Goal: Information Seeking & Learning: Learn about a topic

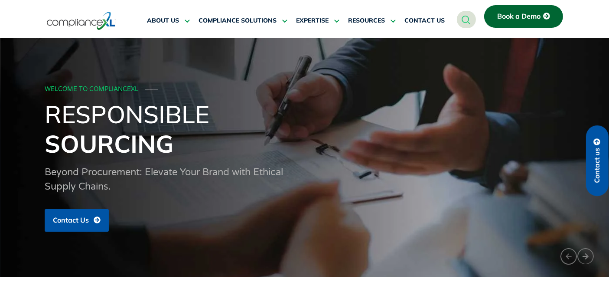
click at [595, 158] on span "Contact us" at bounding box center [597, 165] width 8 height 35
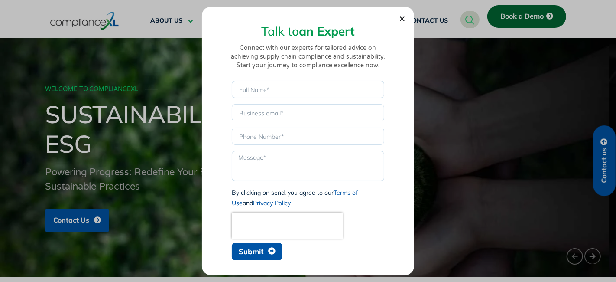
click at [402, 19] on use "Close" at bounding box center [402, 18] width 5 height 5
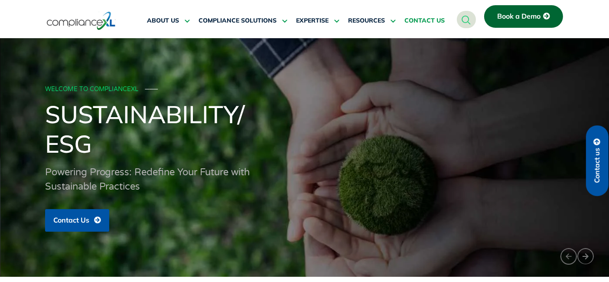
click at [427, 23] on span "CONTACT US" at bounding box center [424, 21] width 40 height 8
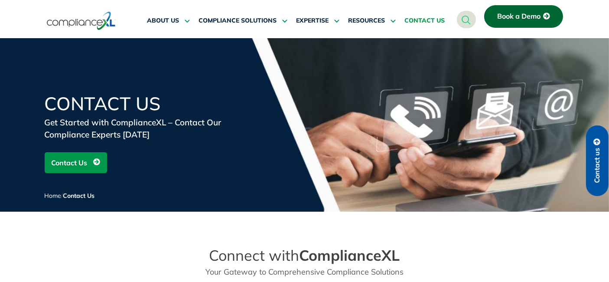
click at [83, 16] on img at bounding box center [81, 21] width 69 height 20
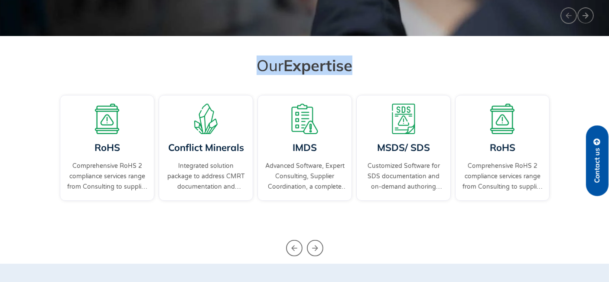
drag, startPoint x: 246, startPoint y: 59, endPoint x: 423, endPoint y: 76, distance: 178.5
click at [423, 76] on div "Our Expertise" at bounding box center [305, 64] width 494 height 26
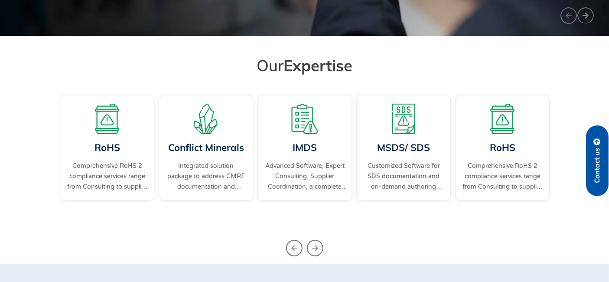
click at [319, 66] on span "Expertise" at bounding box center [317, 64] width 69 height 19
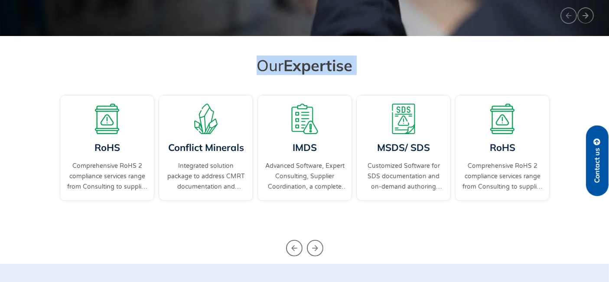
click at [319, 66] on span "Expertise" at bounding box center [317, 64] width 69 height 19
click at [340, 62] on span "Expertise" at bounding box center [317, 64] width 69 height 19
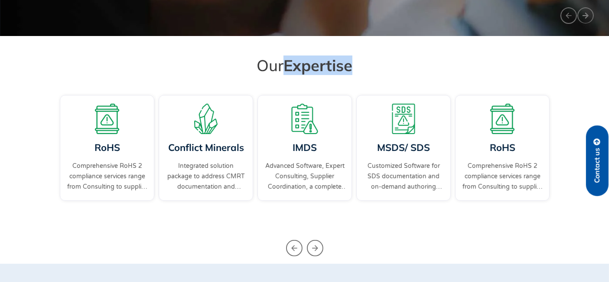
click at [340, 62] on span "Expertise" at bounding box center [317, 64] width 69 height 19
click at [370, 65] on h2 "Our Expertise" at bounding box center [304, 64] width 485 height 19
click at [328, 68] on span "Expertise" at bounding box center [317, 64] width 69 height 19
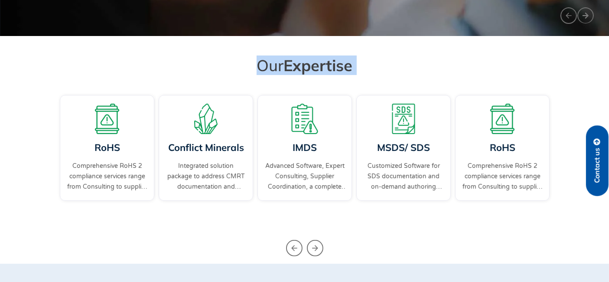
click at [328, 68] on span "Expertise" at bounding box center [317, 64] width 69 height 19
click at [357, 67] on h2 "Our Expertise" at bounding box center [304, 64] width 485 height 19
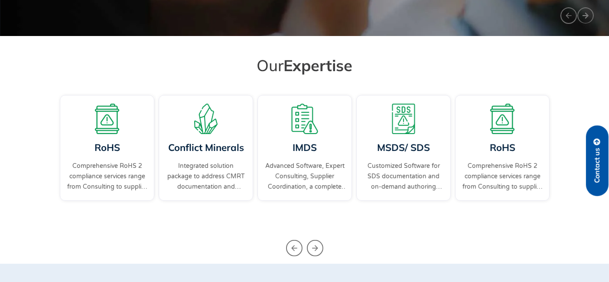
click at [357, 67] on h2 "Our Expertise" at bounding box center [304, 64] width 485 height 19
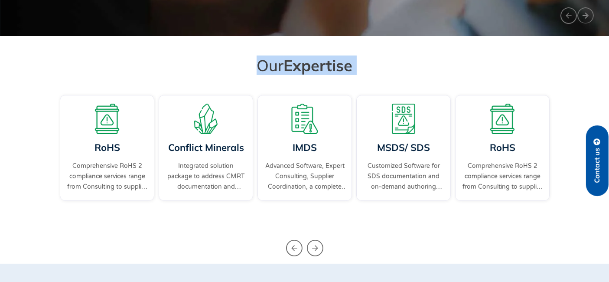
click at [357, 67] on h2 "Our Expertise" at bounding box center [304, 64] width 485 height 19
click at [319, 63] on span "Expertise" at bounding box center [317, 64] width 69 height 19
click at [330, 60] on span "Expertise" at bounding box center [317, 64] width 69 height 19
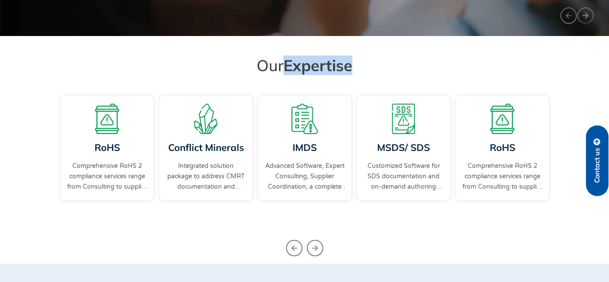
click at [330, 60] on span "Expertise" at bounding box center [317, 64] width 69 height 19
click at [335, 58] on span "Expertise" at bounding box center [317, 64] width 69 height 19
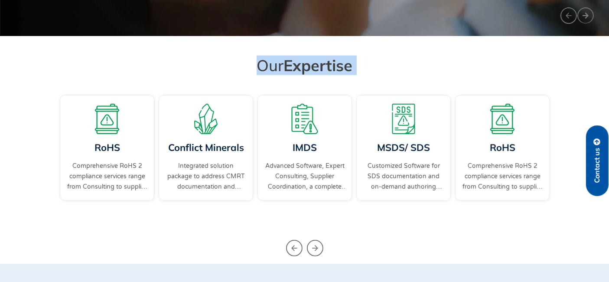
click at [341, 57] on span "Expertise" at bounding box center [317, 64] width 69 height 19
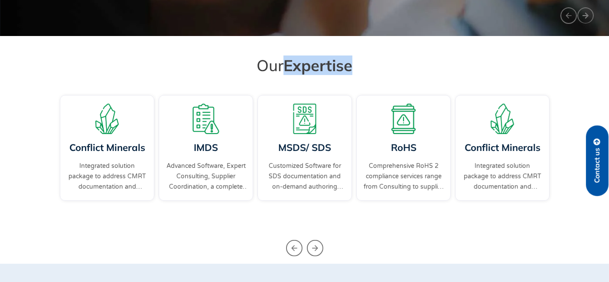
click at [341, 57] on span "Expertise" at bounding box center [317, 64] width 69 height 19
click at [360, 58] on h2 "Our Expertise" at bounding box center [304, 64] width 485 height 19
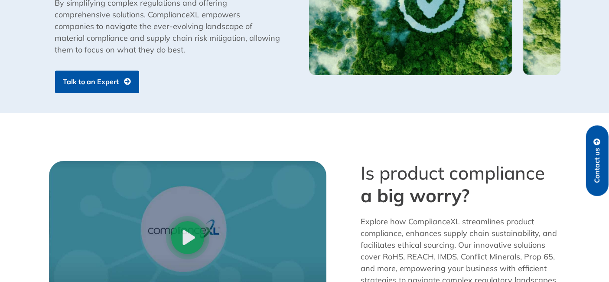
scroll to position [481, 0]
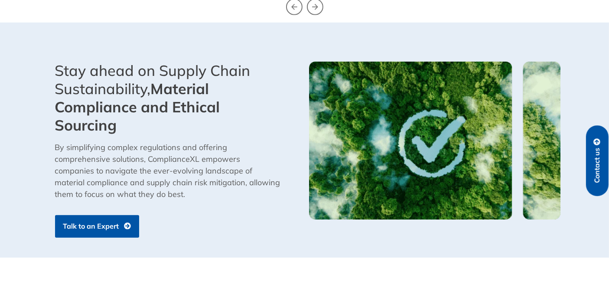
click at [94, 223] on span "Talk to an Expert" at bounding box center [91, 226] width 56 height 8
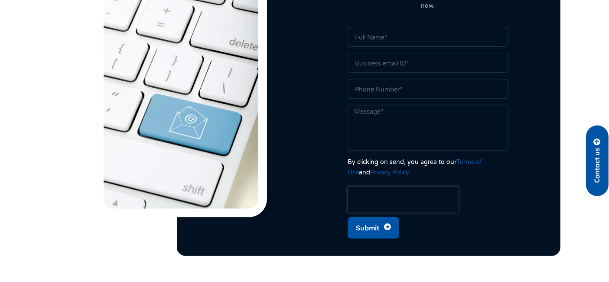
scroll to position [425, 0]
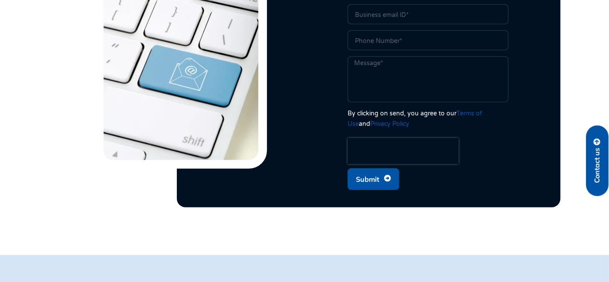
drag, startPoint x: 355, startPoint y: 101, endPoint x: 425, endPoint y: 112, distance: 70.1
click at [423, 112] on div "By clicking on send, you agree to our Terms of Use and Privacy Policy" at bounding box center [427, 118] width 161 height 21
click at [510, 127] on div "Name Email Phone Message By clicking on send, you agree to our Terms of Use and…" at bounding box center [428, 86] width 230 height 216
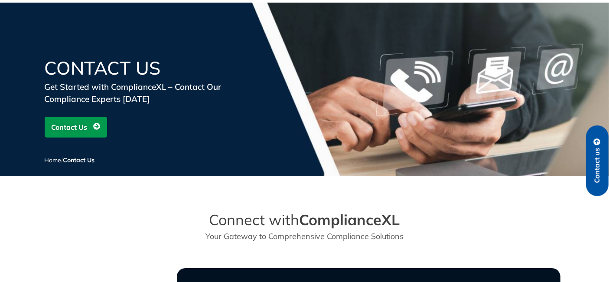
scroll to position [0, 0]
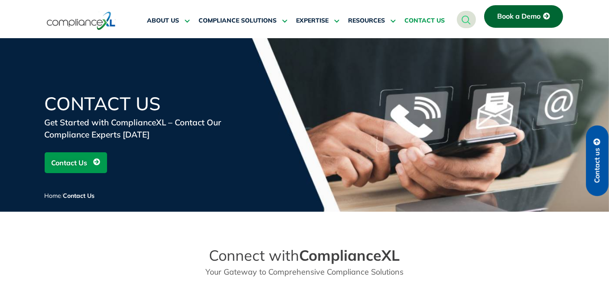
click at [90, 15] on img at bounding box center [81, 21] width 69 height 20
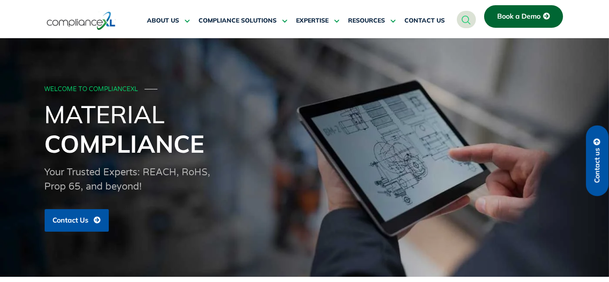
click at [604, 155] on link "Contact us" at bounding box center [597, 160] width 23 height 71
click at [599, 155] on span "Contact us" at bounding box center [597, 165] width 8 height 35
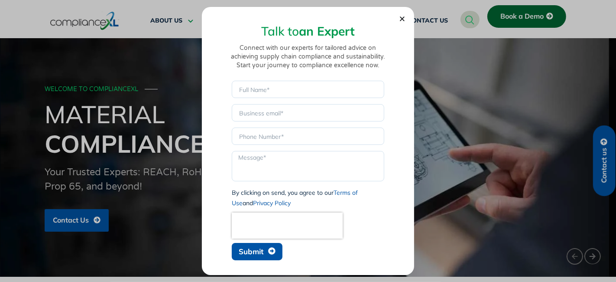
click at [400, 15] on section "Talk to an Expert Connect with our experts for tailored advice on achieving sup…" at bounding box center [308, 138] width 195 height 251
click at [402, 17] on icon "Close" at bounding box center [402, 19] width 6 height 6
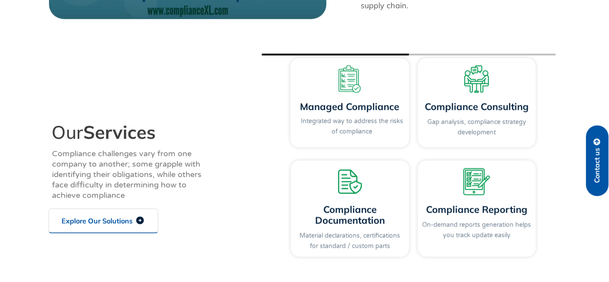
scroll to position [963, 0]
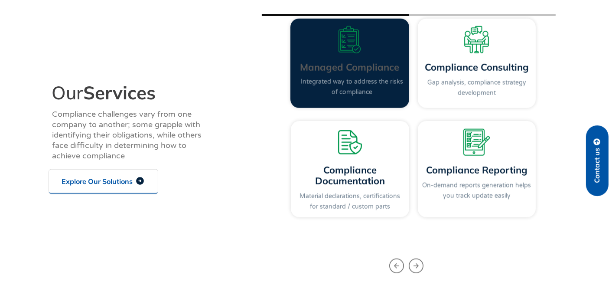
click at [327, 67] on link "Managed Compliance" at bounding box center [349, 67] width 99 height 12
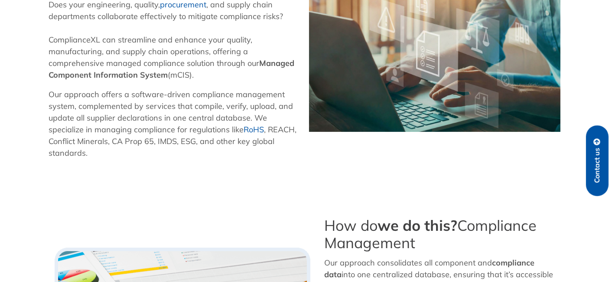
drag, startPoint x: 338, startPoint y: 222, endPoint x: 460, endPoint y: 242, distance: 123.3
click at [460, 242] on h3 "How do we do this? Compliance Management" at bounding box center [441, 234] width 234 height 35
drag, startPoint x: 455, startPoint y: 241, endPoint x: 324, endPoint y: 222, distance: 131.8
click at [324, 222] on h3 "How do we do this? Compliance Management" at bounding box center [441, 234] width 234 height 35
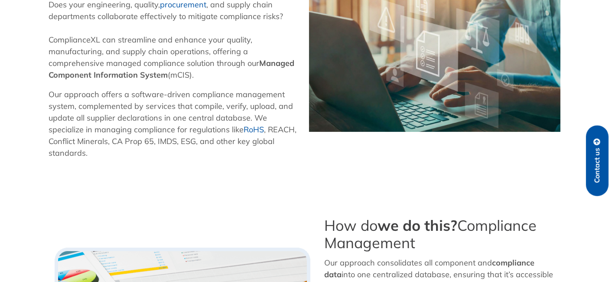
click at [324, 222] on h3 "How do we do this? Compliance Management" at bounding box center [441, 234] width 234 height 35
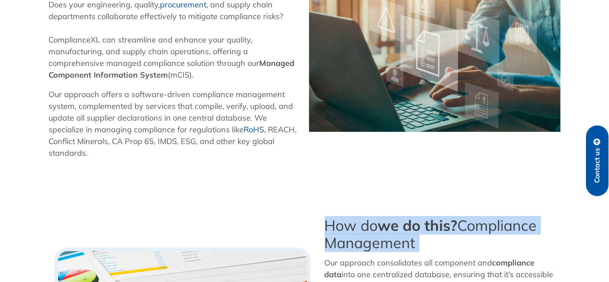
drag, startPoint x: 324, startPoint y: 222, endPoint x: 420, endPoint y: 237, distance: 96.4
click at [420, 237] on h3 "How do we do this? Compliance Management" at bounding box center [441, 234] width 234 height 35
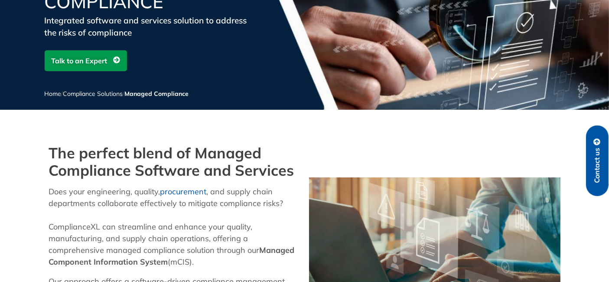
scroll to position [144, 0]
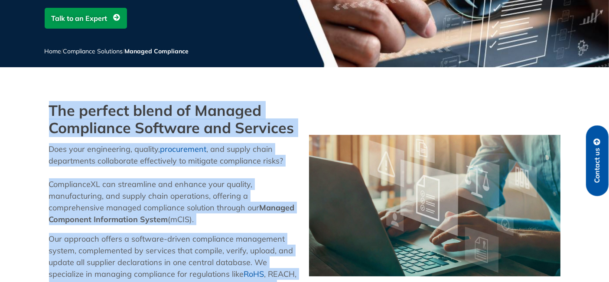
drag, startPoint x: 44, startPoint y: 112, endPoint x: 311, endPoint y: 120, distance: 267.4
click at [311, 120] on div "The perfect blend of Managed Compliance Software and Services Does your enginee…" at bounding box center [305, 205] width 520 height 216
click at [311, 120] on div at bounding box center [435, 205] width 260 height 216
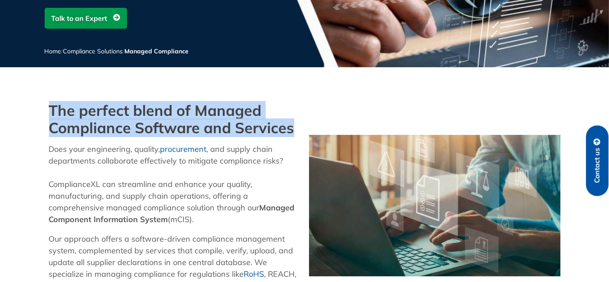
drag, startPoint x: 297, startPoint y: 130, endPoint x: 0, endPoint y: 105, distance: 298.2
click at [0, 105] on section "The perfect blend of Managed Compliance Software and Services Does your enginee…" at bounding box center [304, 205] width 609 height 216
drag, startPoint x: 0, startPoint y: 105, endPoint x: 282, endPoint y: 134, distance: 283.9
click at [282, 134] on section "The perfect blend of Managed Compliance Software and Services Does your enginee…" at bounding box center [304, 205] width 609 height 216
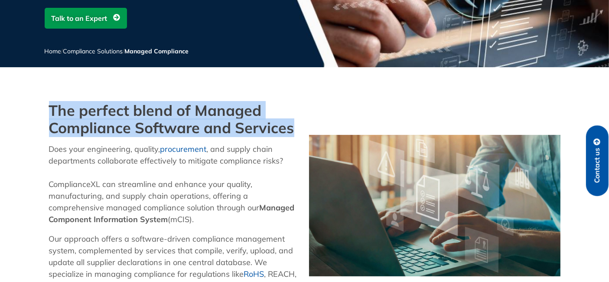
click at [263, 105] on h2 "The perfect blend of Managed Compliance Software and Services" at bounding box center [174, 119] width 251 height 35
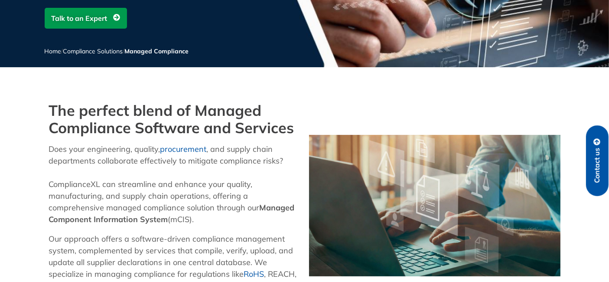
scroll to position [0, 0]
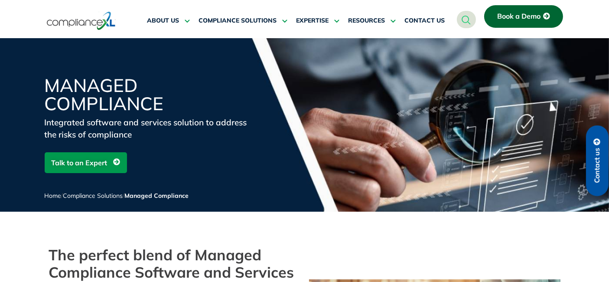
click at [101, 91] on h1 "Managed Compliance" at bounding box center [149, 94] width 208 height 36
click at [88, 25] on img at bounding box center [81, 21] width 69 height 20
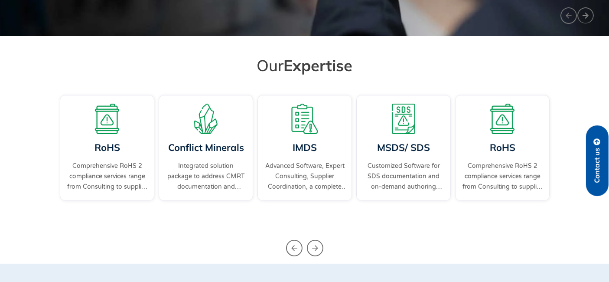
click at [600, 155] on span "Contact us" at bounding box center [597, 165] width 8 height 35
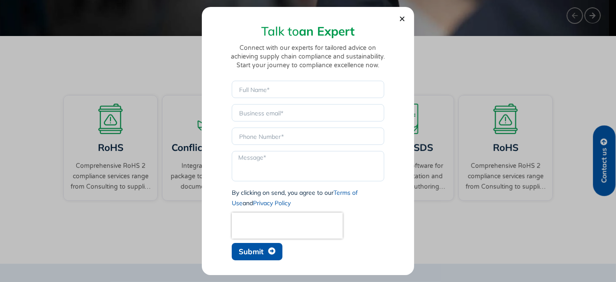
click at [403, 16] on icon "Close" at bounding box center [402, 19] width 6 height 6
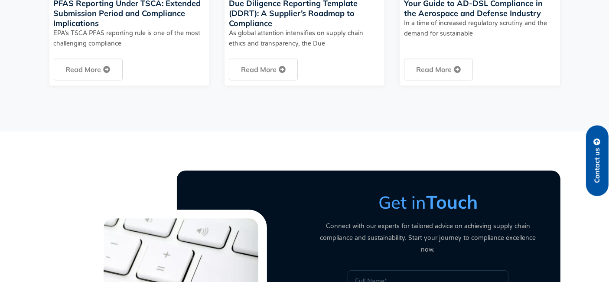
scroll to position [2166, 0]
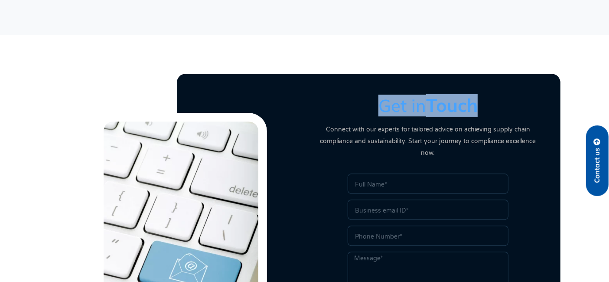
drag, startPoint x: 469, startPoint y: 112, endPoint x: 490, endPoint y: 112, distance: 20.8
click at [490, 112] on h3 "Get in Touch" at bounding box center [428, 105] width 230 height 22
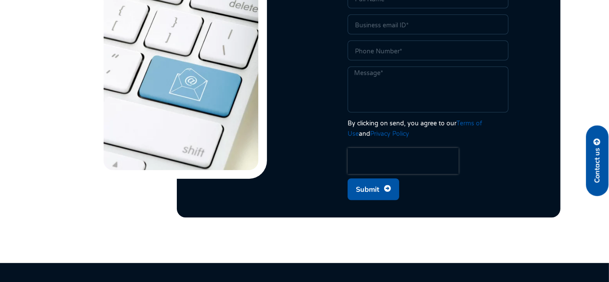
scroll to position [2254, 0]
